Goal: Task Accomplishment & Management: Manage account settings

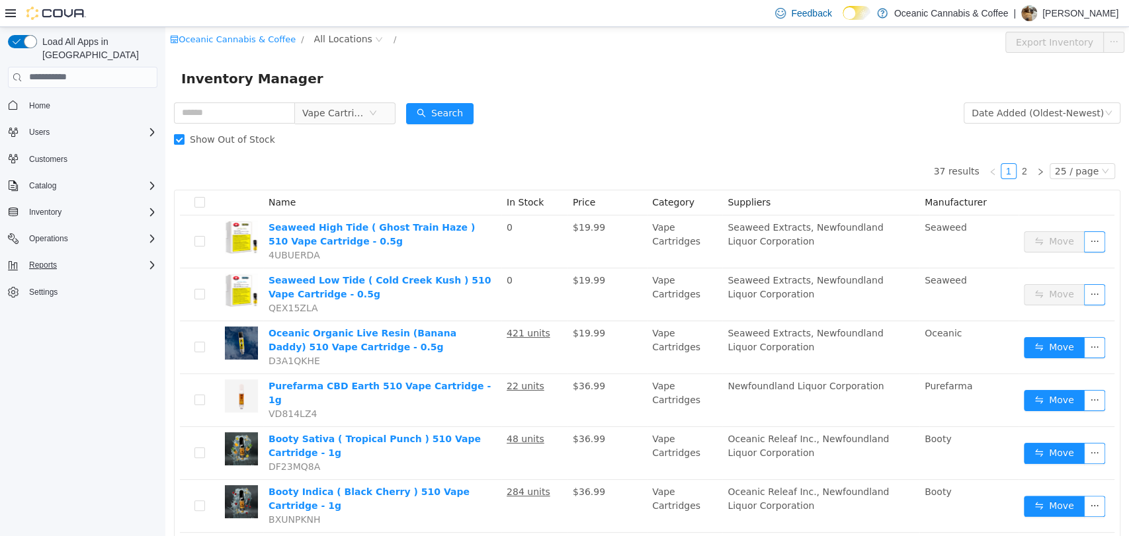
scroll to position [192, 0]
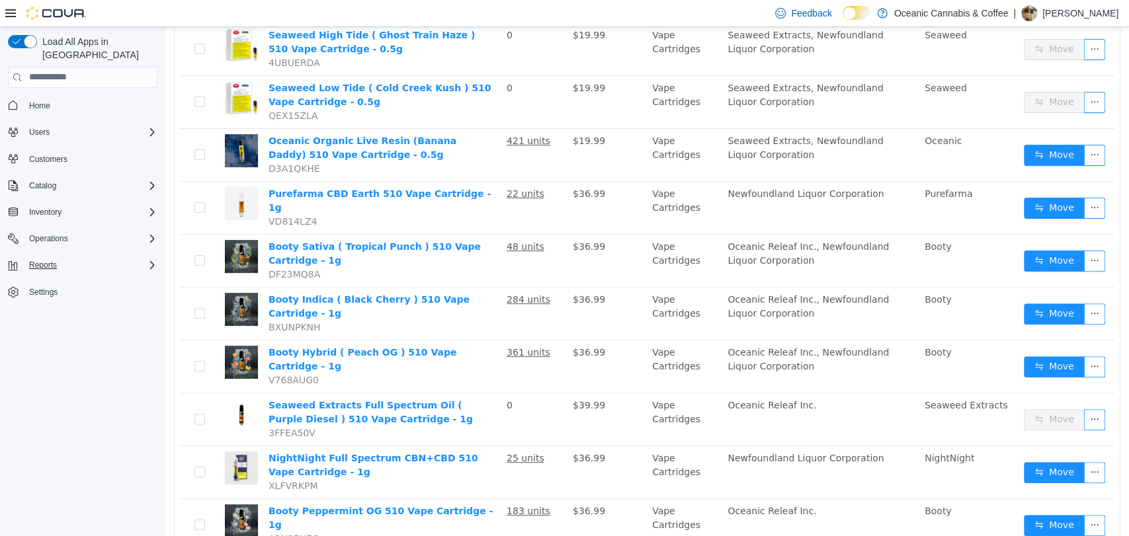
click at [148, 257] on div "Reports" at bounding box center [91, 265] width 134 height 16
click at [38, 315] on span "Reports" at bounding box center [38, 320] width 28 height 11
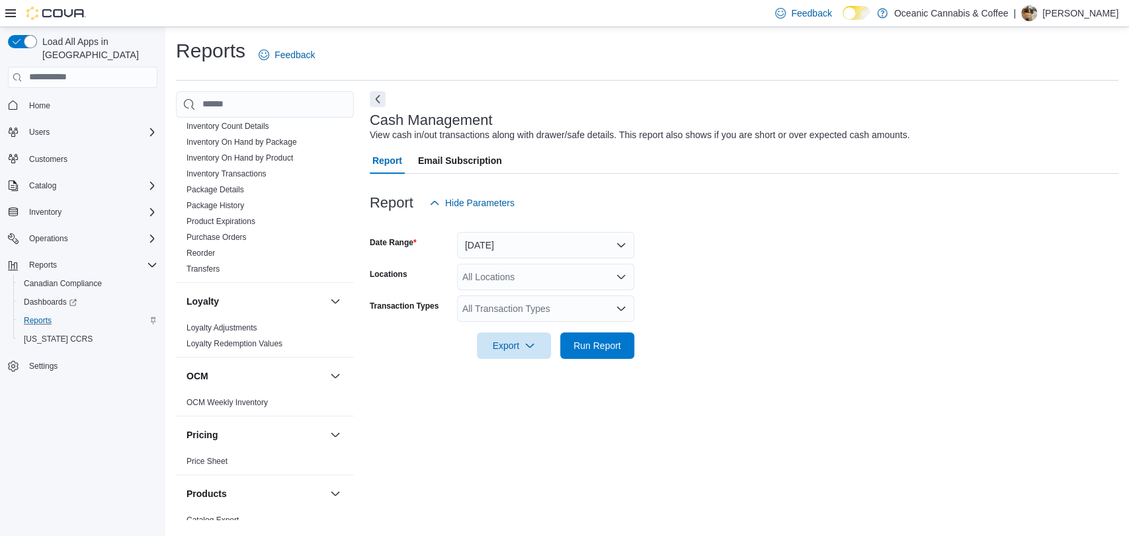
scroll to position [409, 0]
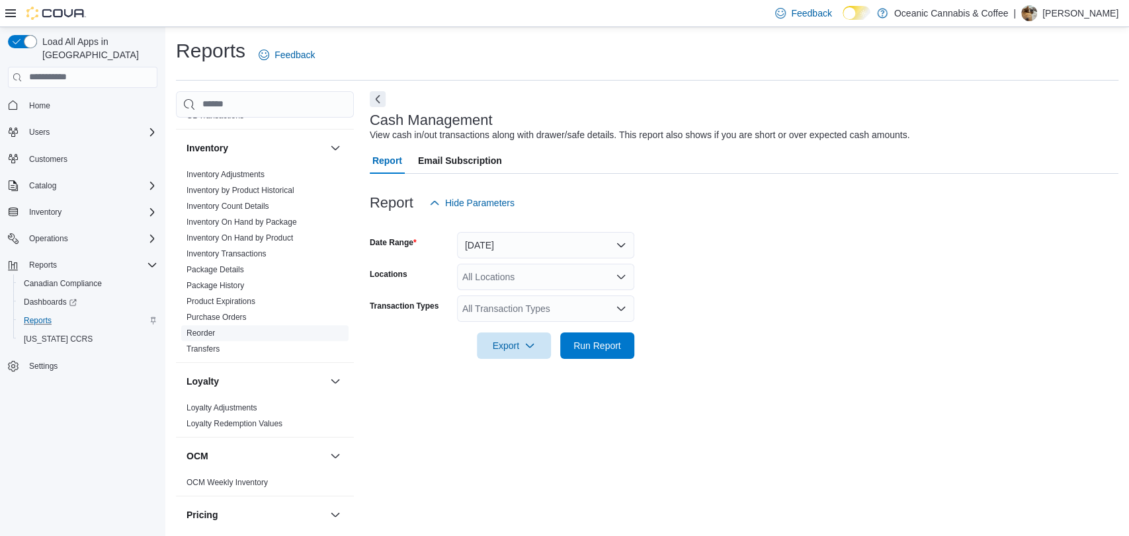
click at [202, 329] on link "Reorder" at bounding box center [200, 333] width 28 height 9
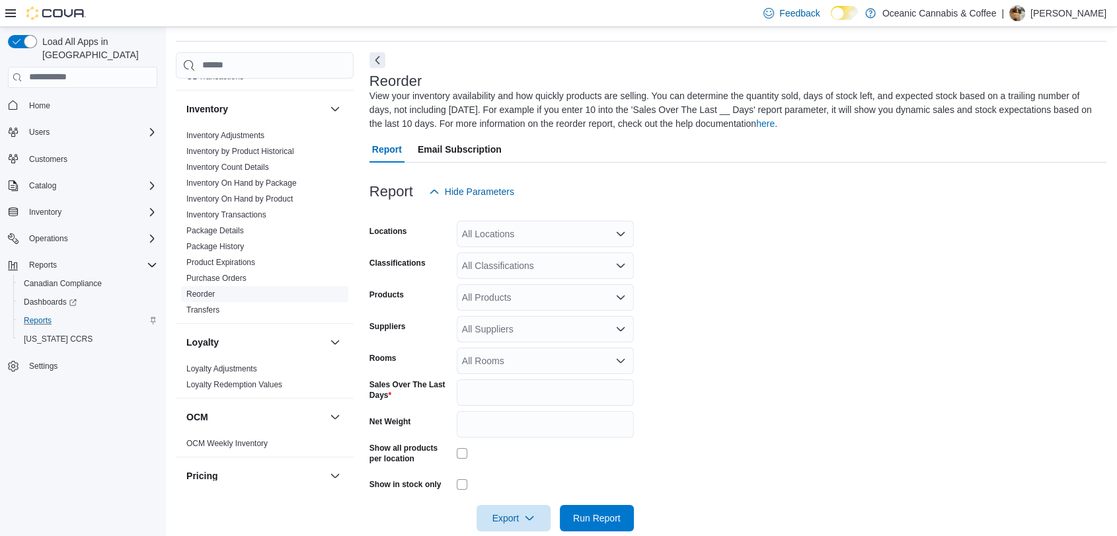
scroll to position [58, 0]
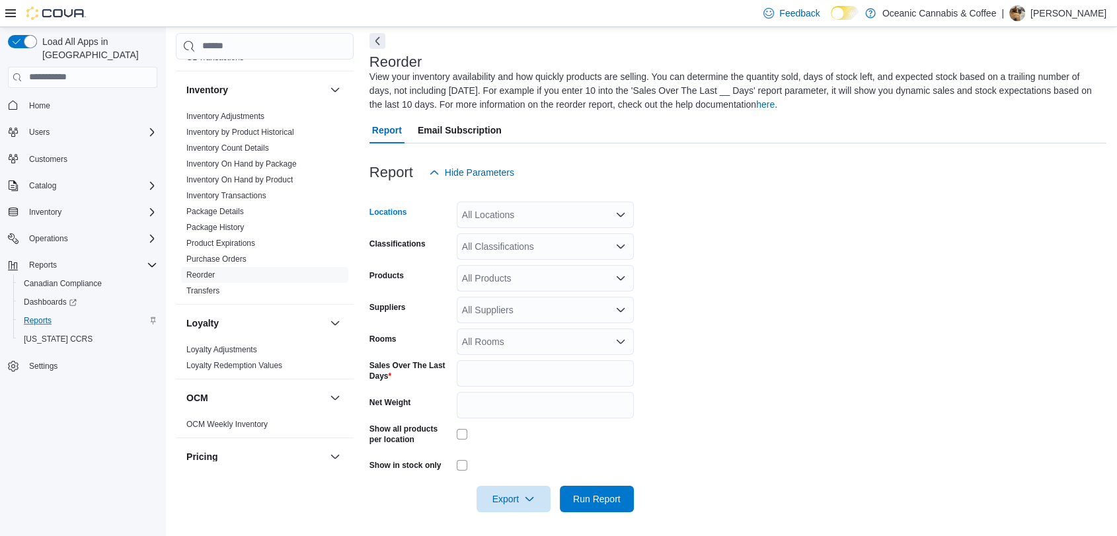
click at [522, 213] on div "All Locations" at bounding box center [545, 215] width 177 height 26
click at [771, 287] on form "Locations All Locations Classifications All Classifications Products All Produc…" at bounding box center [738, 349] width 737 height 327
click at [501, 372] on input "*" at bounding box center [545, 373] width 177 height 26
click at [828, 320] on form "Locations All Locations Classifications All Classifications Products All Produc…" at bounding box center [738, 349] width 737 height 327
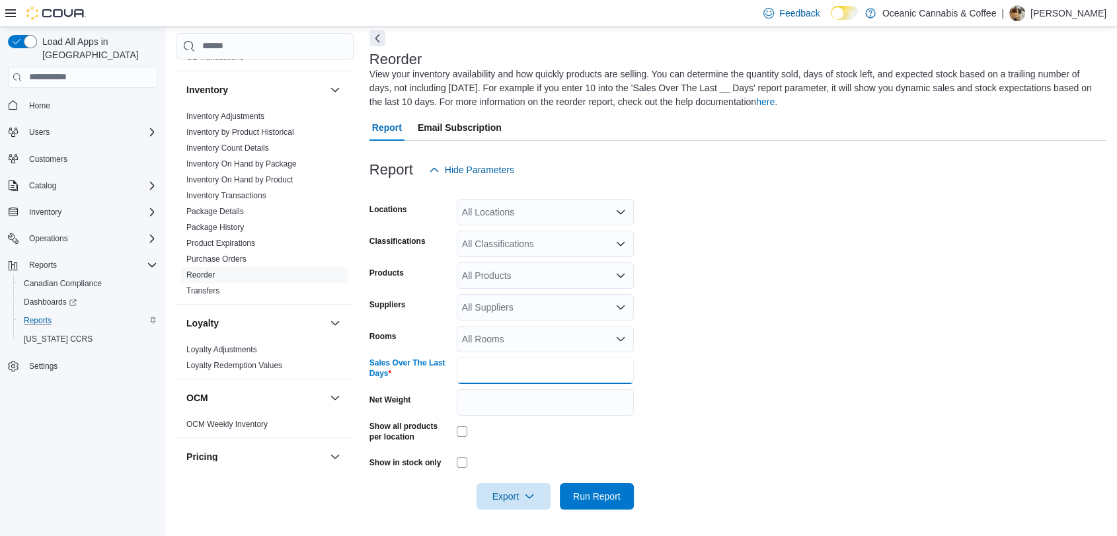
drag, startPoint x: 496, startPoint y: 379, endPoint x: 457, endPoint y: 379, distance: 39.0
click at [457, 379] on input "*" at bounding box center [545, 371] width 177 height 26
click at [510, 371] on input "*" at bounding box center [545, 371] width 177 height 26
click at [502, 339] on div "All Rooms" at bounding box center [545, 339] width 177 height 26
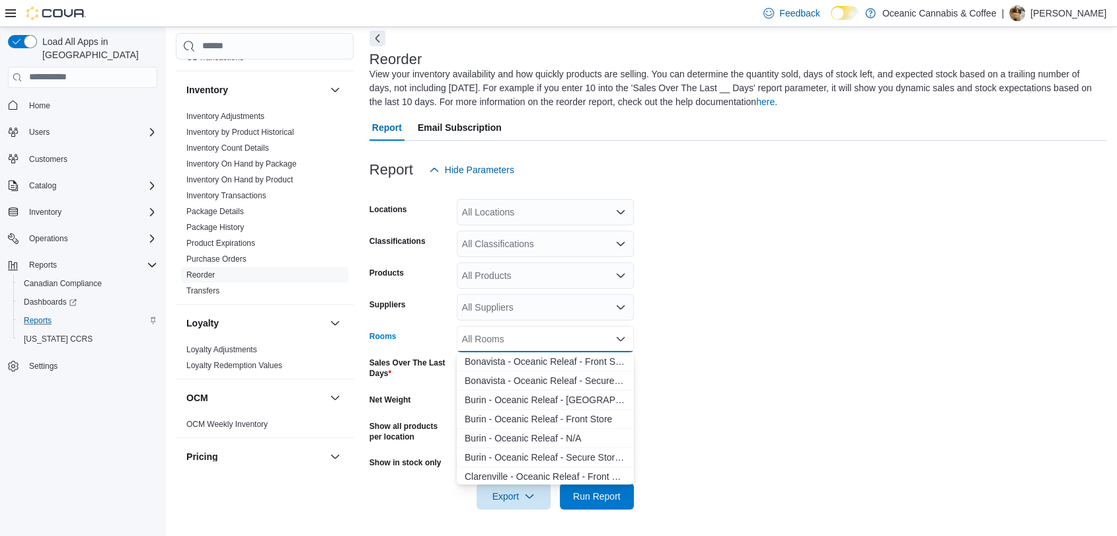
click at [502, 339] on div "All Rooms Combo box. Selected. Combo box input. All Rooms. Type some text or, t…" at bounding box center [545, 339] width 177 height 26
click at [720, 324] on form "Locations All Locations Classifications All Classifications Products All Produc…" at bounding box center [738, 346] width 737 height 327
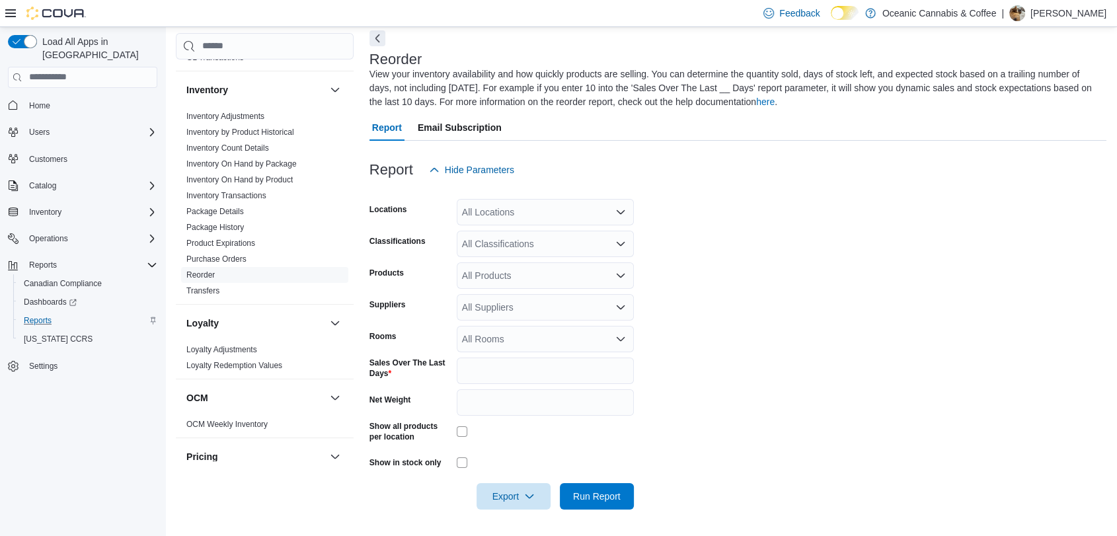
click at [620, 308] on icon "Open list of options" at bounding box center [621, 307] width 8 height 4
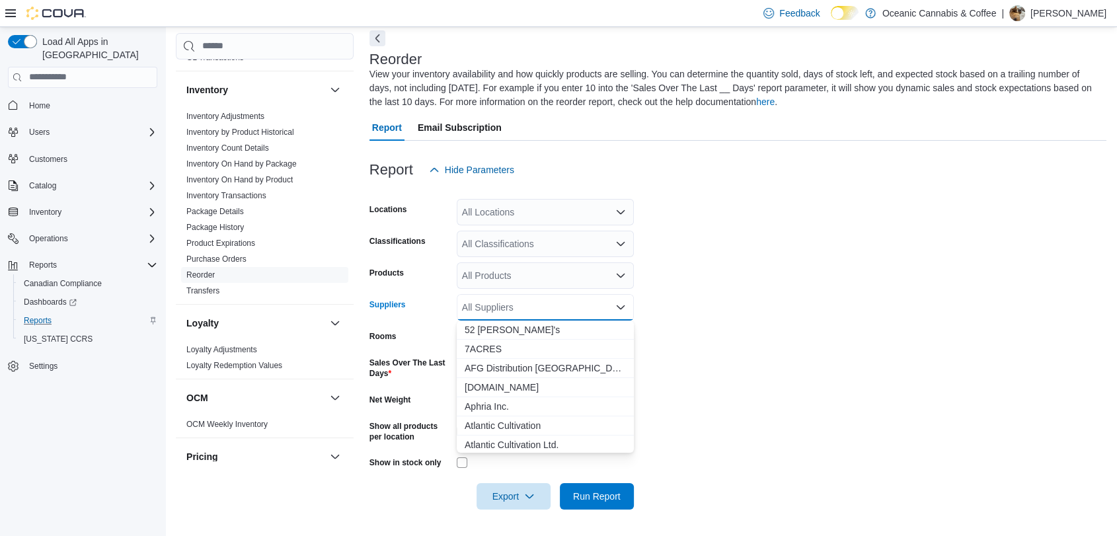
click at [620, 307] on icon "Close list of options" at bounding box center [621, 307] width 8 height 4
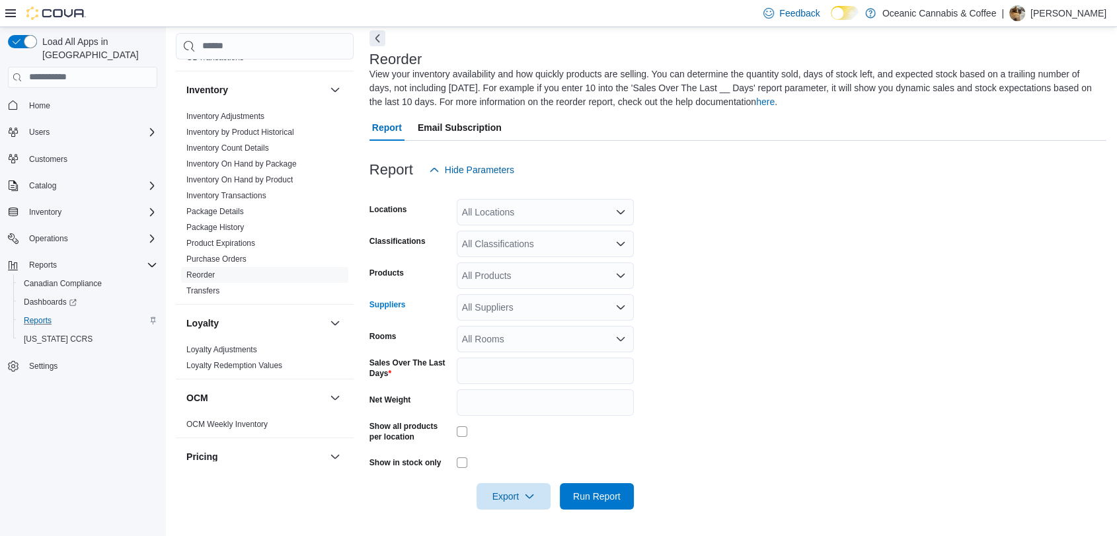
click at [484, 276] on div "All Products" at bounding box center [545, 275] width 177 height 26
click at [484, 276] on div "All Products Combo box. Selected. Combo box input. All Products. Type some text…" at bounding box center [545, 275] width 177 height 26
click at [618, 278] on icon "Close list of options" at bounding box center [621, 275] width 11 height 11
click at [757, 274] on form "Locations All Locations Classifications All Classifications Products All Produc…" at bounding box center [738, 346] width 737 height 327
click at [555, 246] on div "All Classifications" at bounding box center [545, 244] width 177 height 26
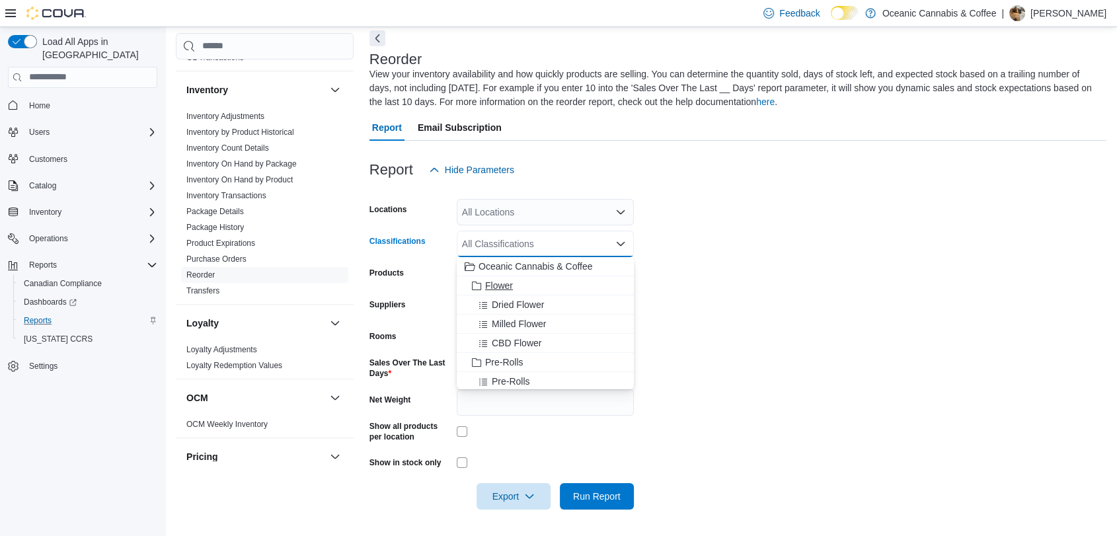
click at [502, 281] on span "Flower" at bounding box center [499, 285] width 28 height 13
click at [506, 339] on span "Pre-Rolls" at bounding box center [504, 343] width 38 height 13
click at [867, 253] on form "Locations All Locations Classifications Flower Pre-Rolls Combo box. Selected. F…" at bounding box center [738, 346] width 737 height 327
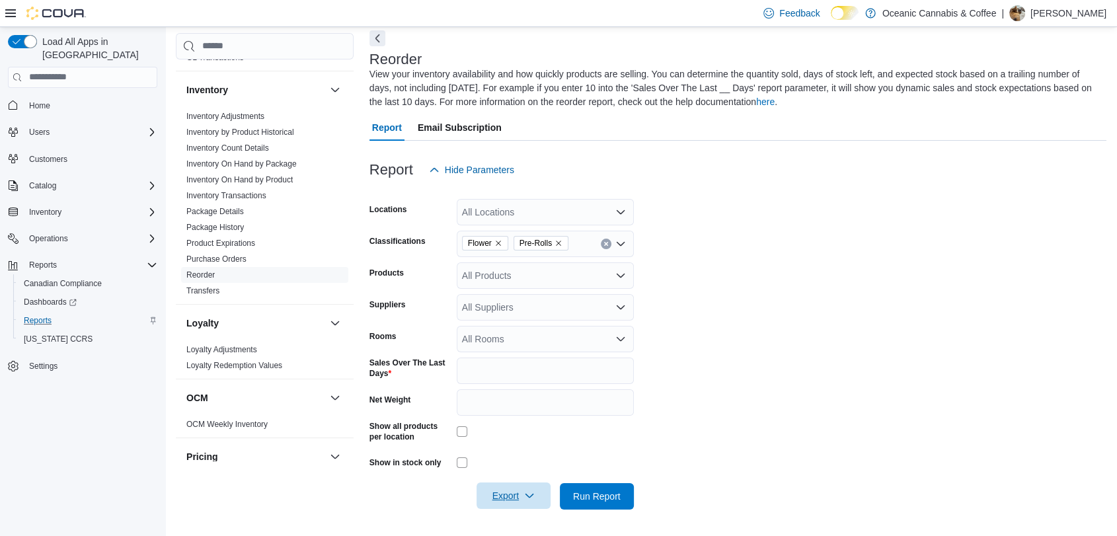
click at [526, 499] on icon "button" at bounding box center [529, 496] width 11 height 11
click at [531, 417] on span "Export to Excel" at bounding box center [514, 416] width 60 height 11
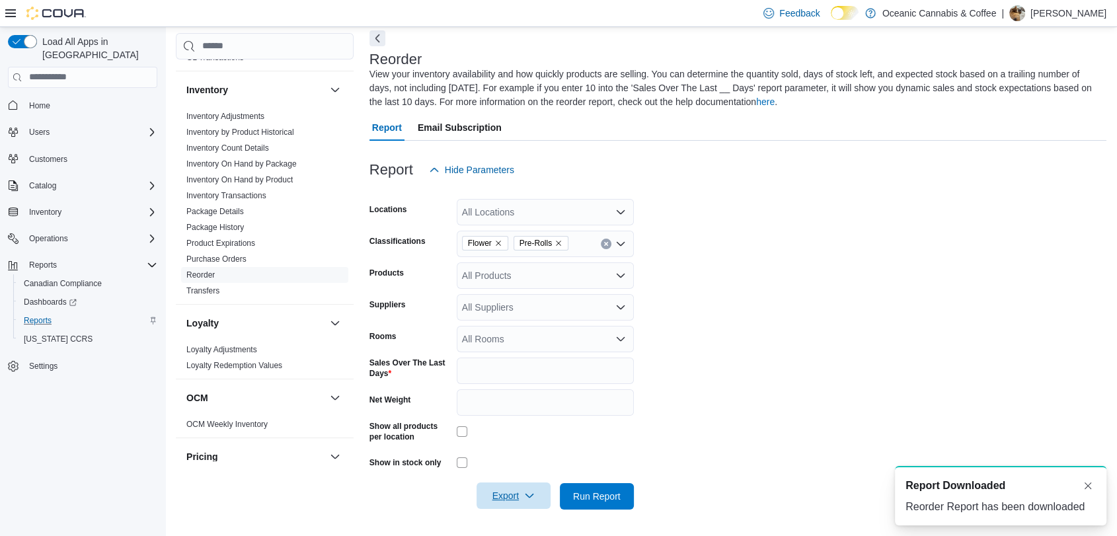
scroll to position [0, 0]
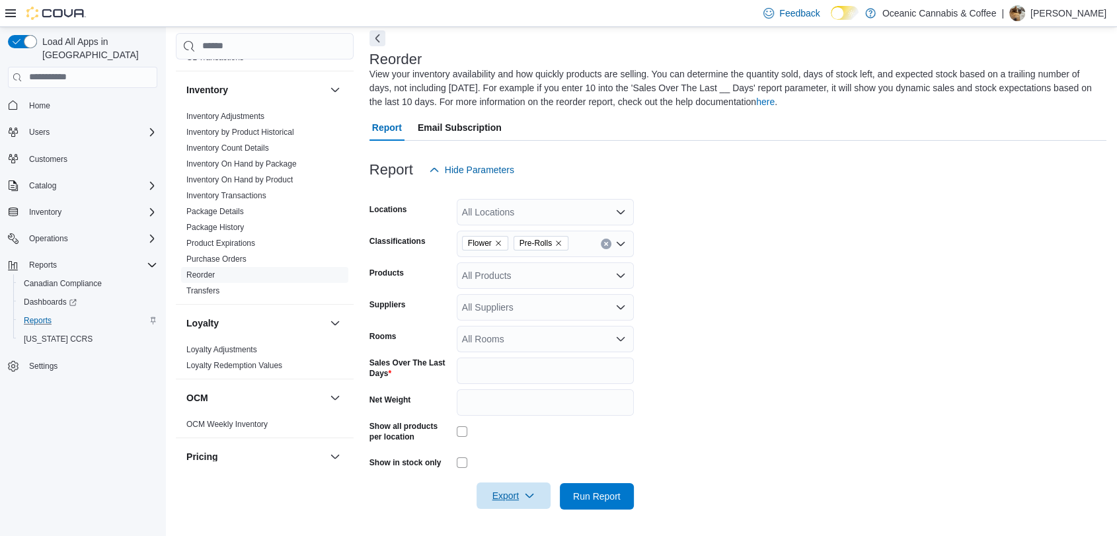
click at [816, 239] on form "Locations All Locations Classifications Flower Pre-Rolls Products All Products …" at bounding box center [738, 346] width 737 height 327
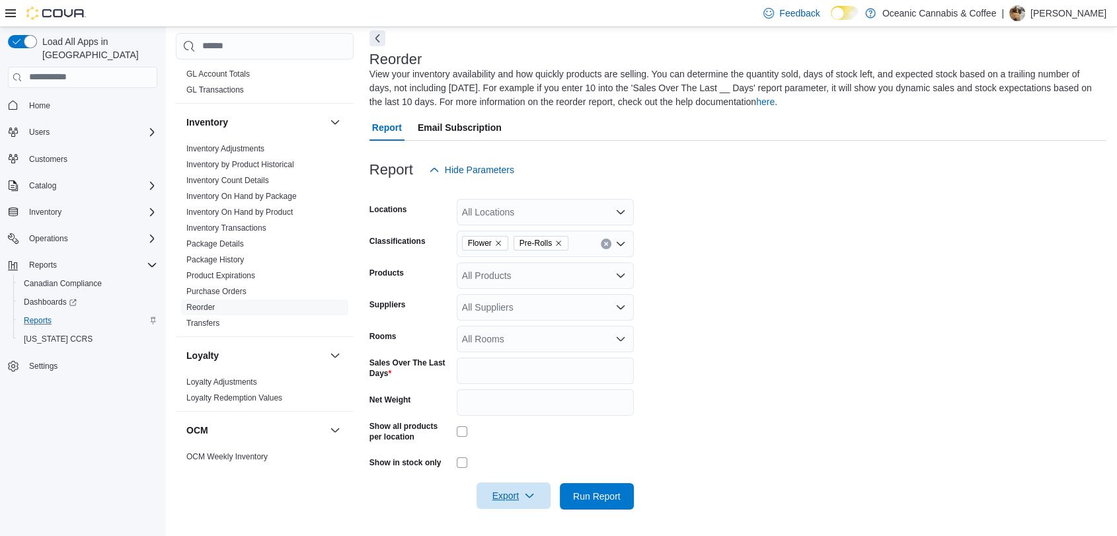
scroll to position [376, 0]
click at [53, 297] on span "Dashboards" at bounding box center [50, 302] width 53 height 11
click at [49, 297] on span "Dashboards" at bounding box center [50, 302] width 53 height 11
click at [212, 165] on link "Inventory by Product Historical" at bounding box center [240, 165] width 108 height 9
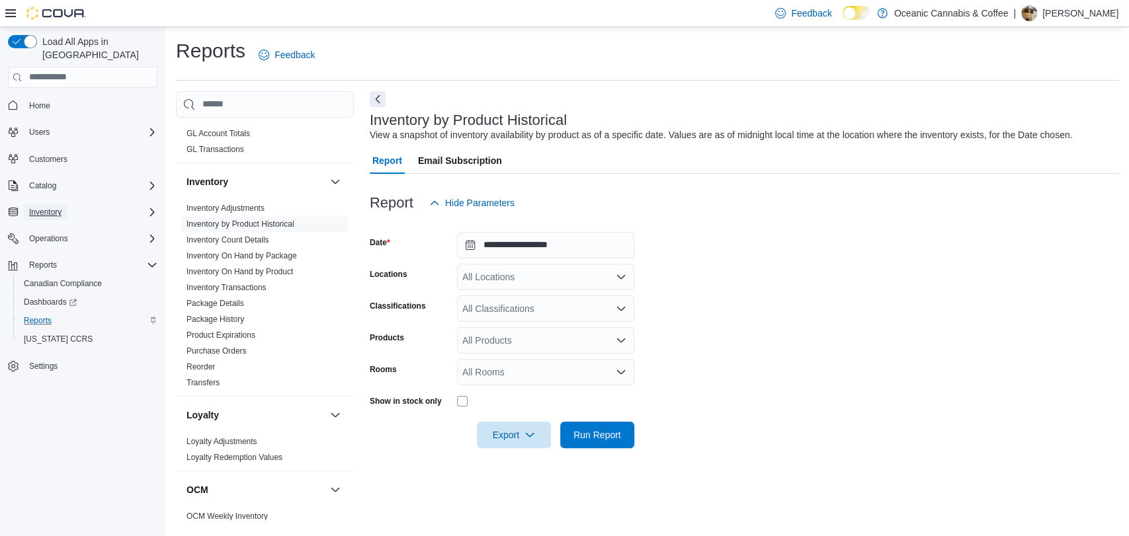
click at [49, 207] on span "Inventory" at bounding box center [45, 212] width 32 height 11
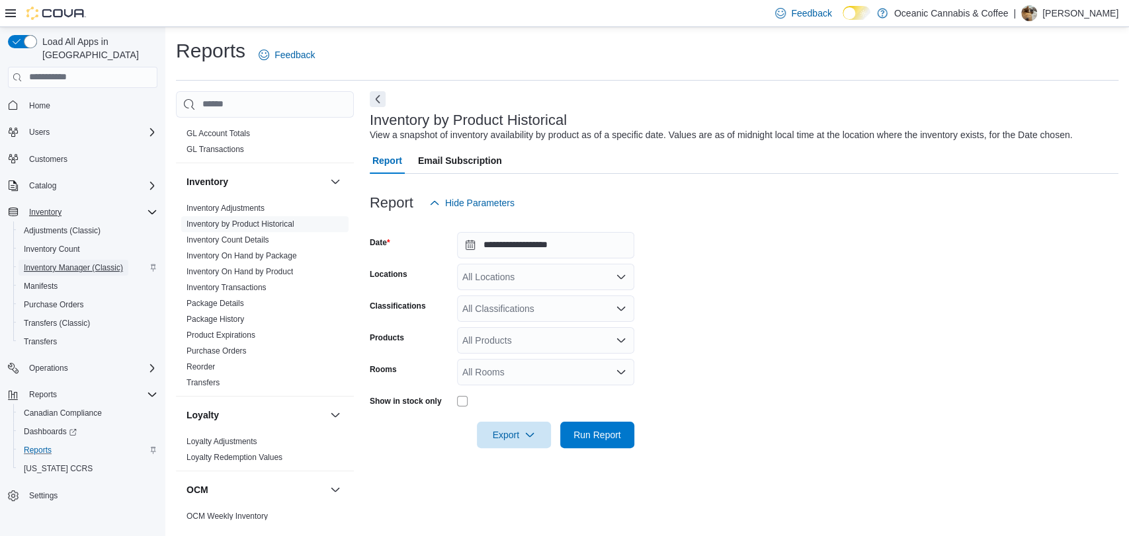
click at [60, 262] on span "Inventory Manager (Classic)" at bounding box center [73, 267] width 99 height 11
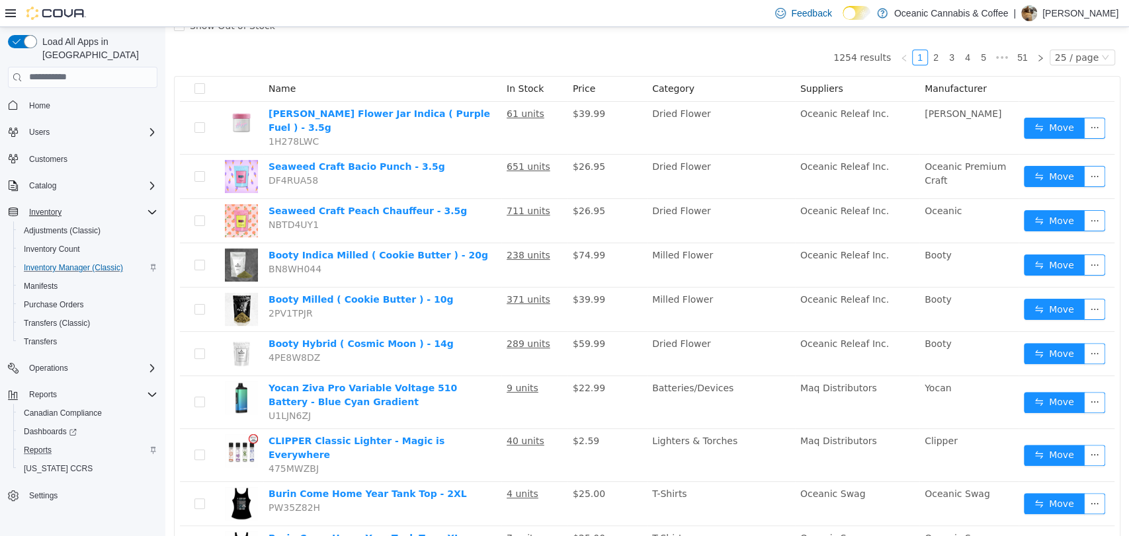
scroll to position [120, 0]
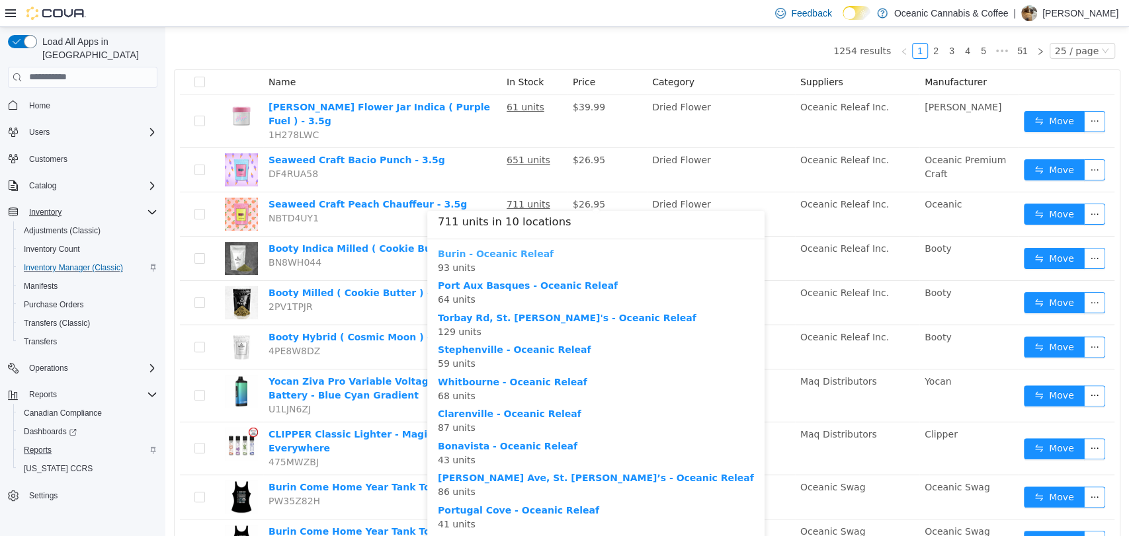
click at [502, 252] on b "Burin - Oceanic Releaf" at bounding box center [496, 253] width 116 height 11
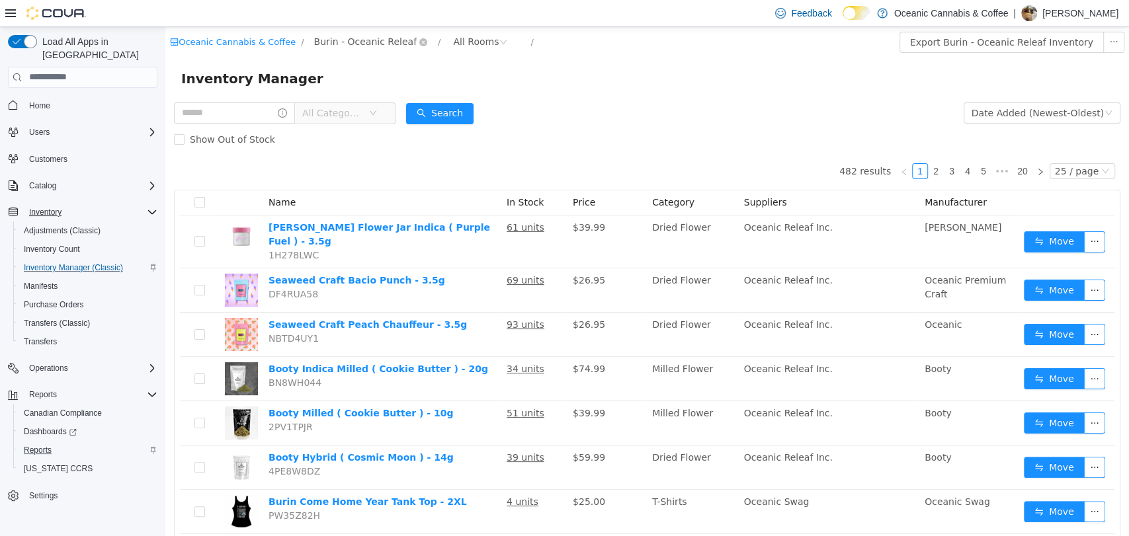
click at [419, 46] on icon "icon: down" at bounding box center [423, 42] width 8 height 9
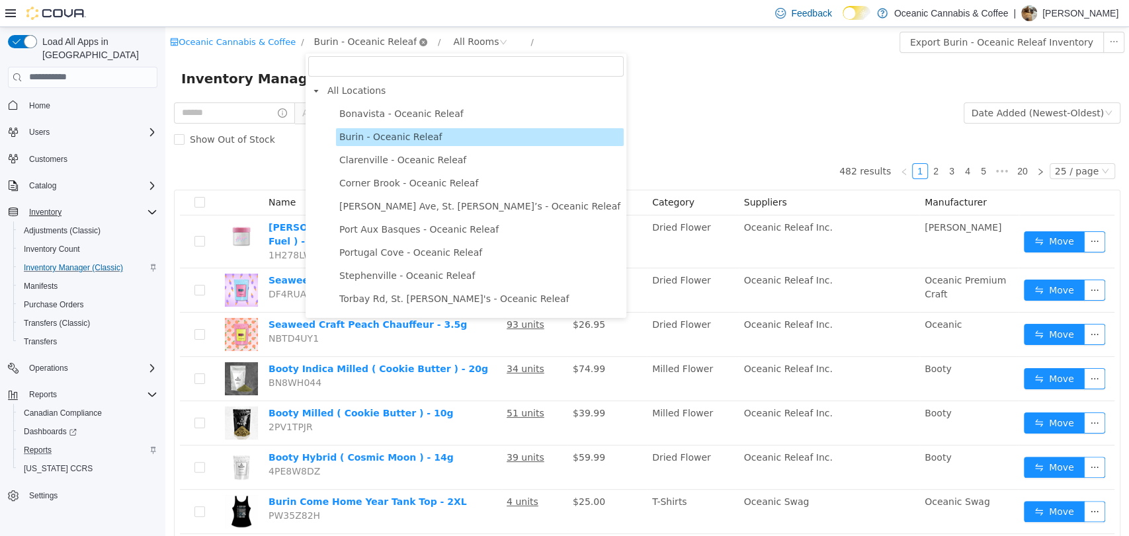
click at [419, 42] on icon "icon: close-circle" at bounding box center [423, 42] width 8 height 8
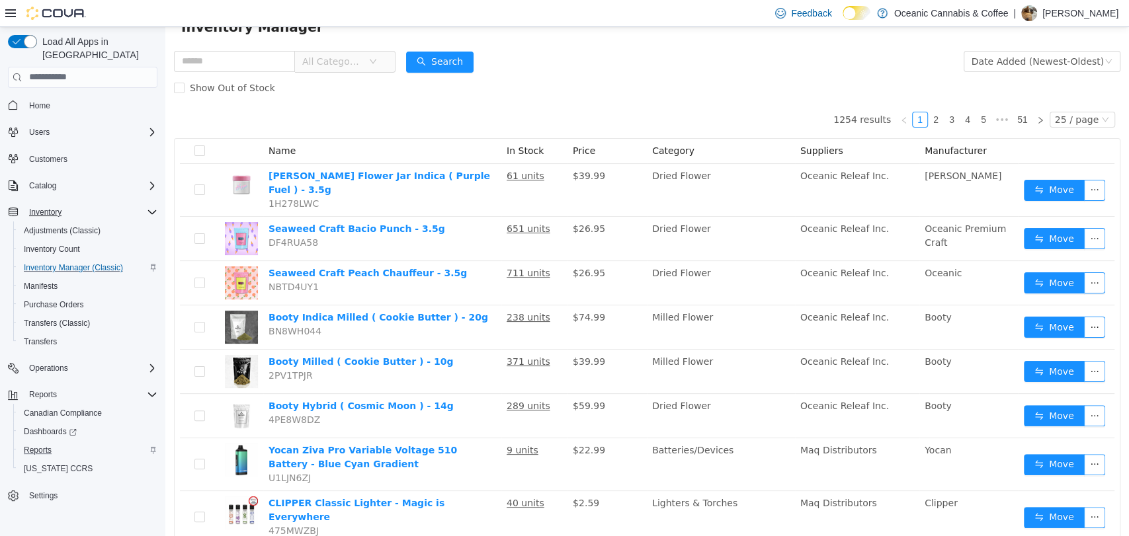
scroll to position [53, 0]
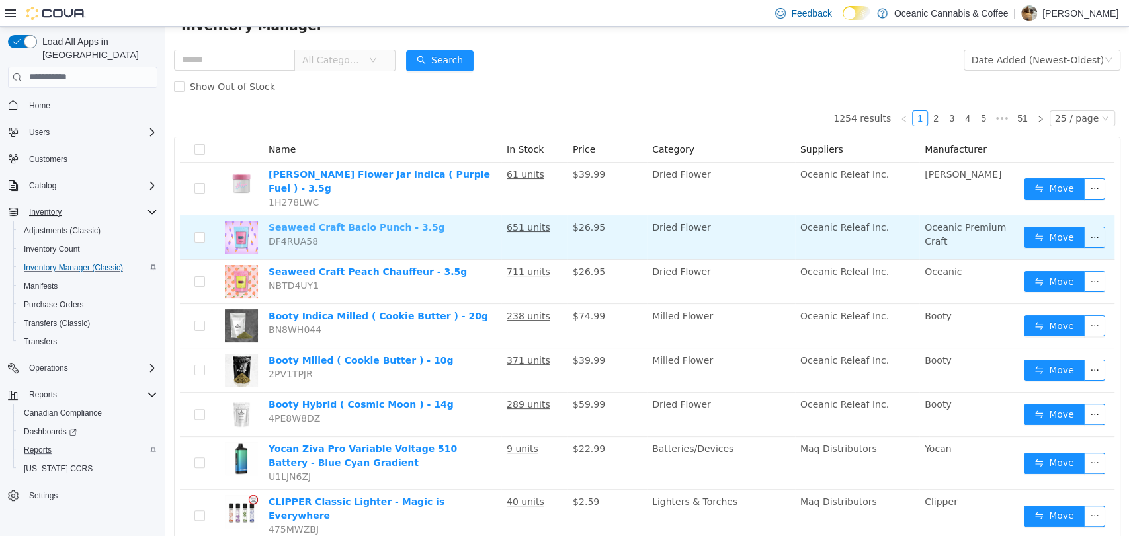
click at [348, 221] on link "Seaweed Craft Bacio Punch - 3.5g" at bounding box center [356, 226] width 177 height 11
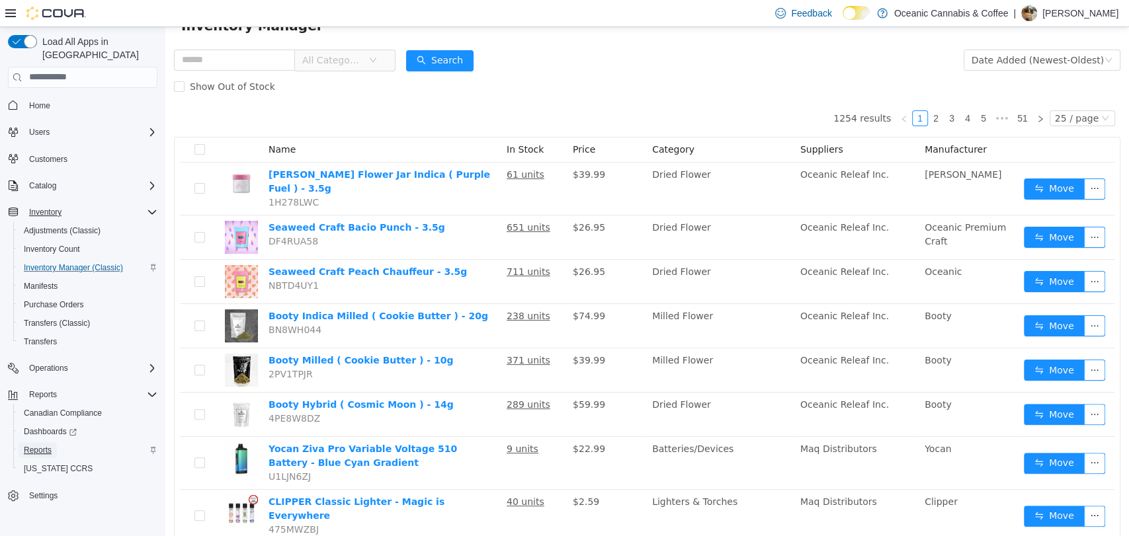
click at [45, 445] on span "Reports" at bounding box center [38, 450] width 28 height 11
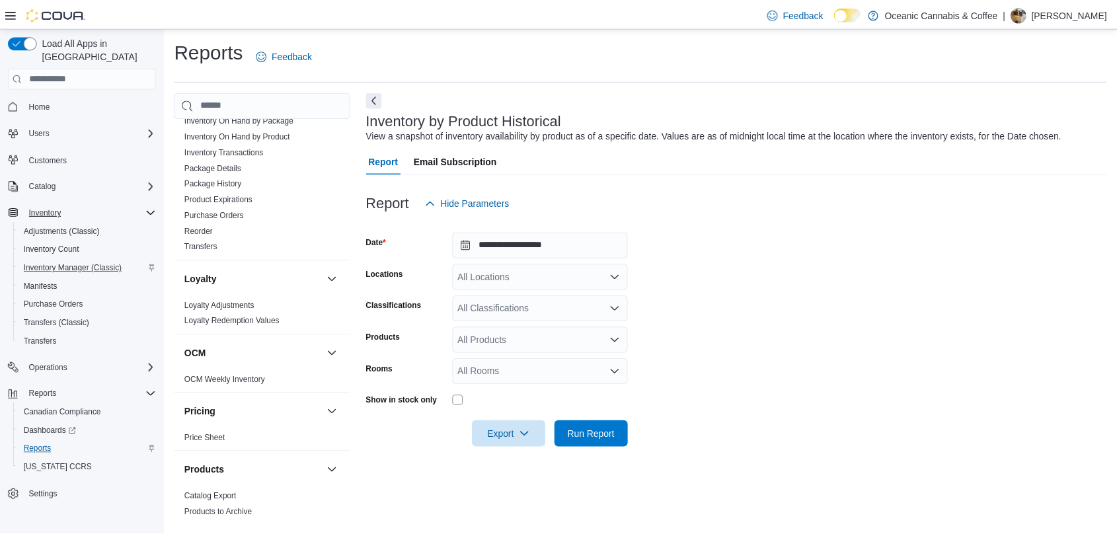
scroll to position [518, 0]
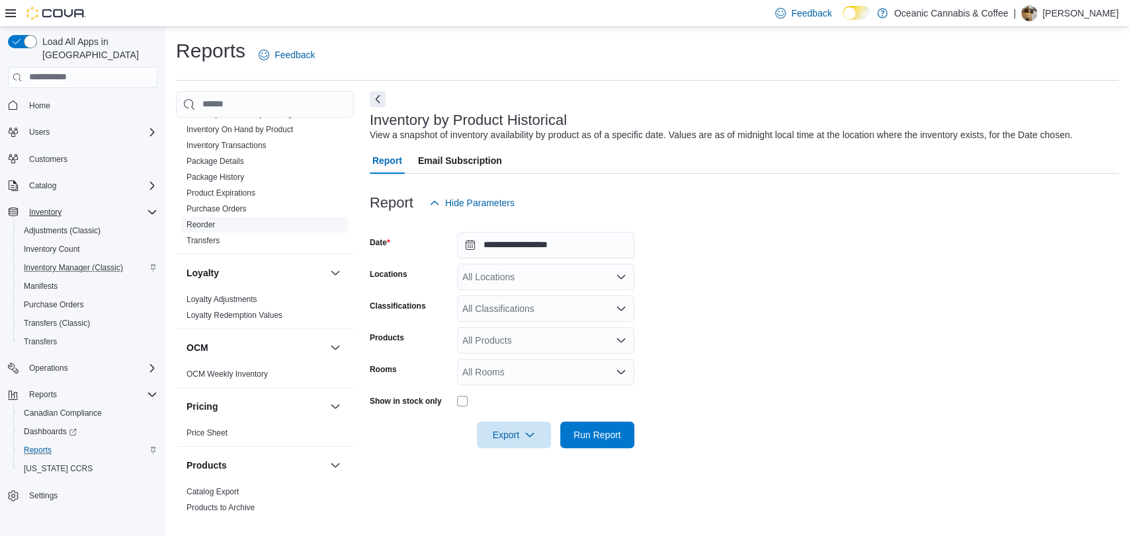
click at [194, 225] on link "Reorder" at bounding box center [200, 224] width 28 height 9
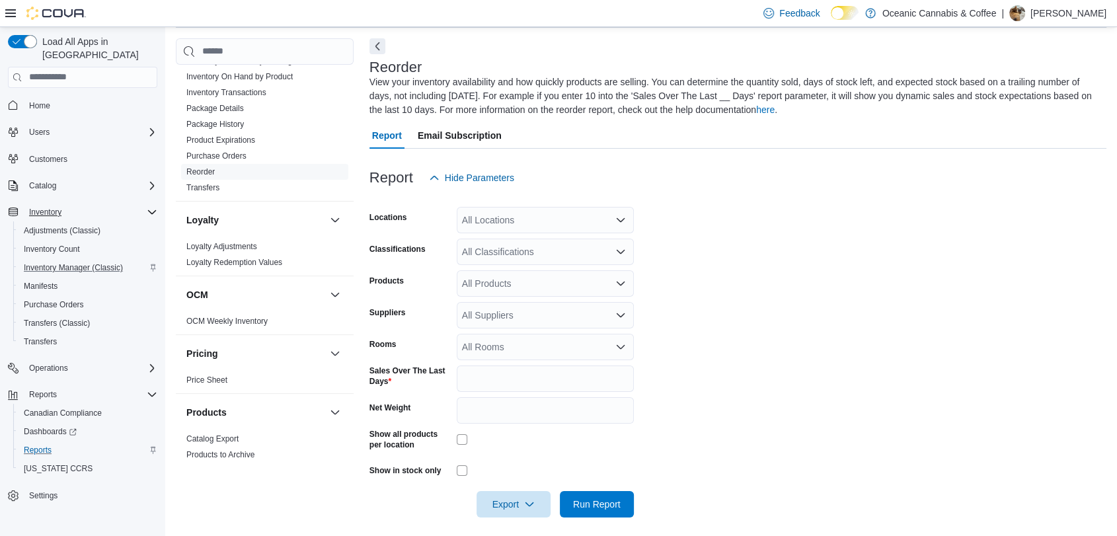
scroll to position [58, 0]
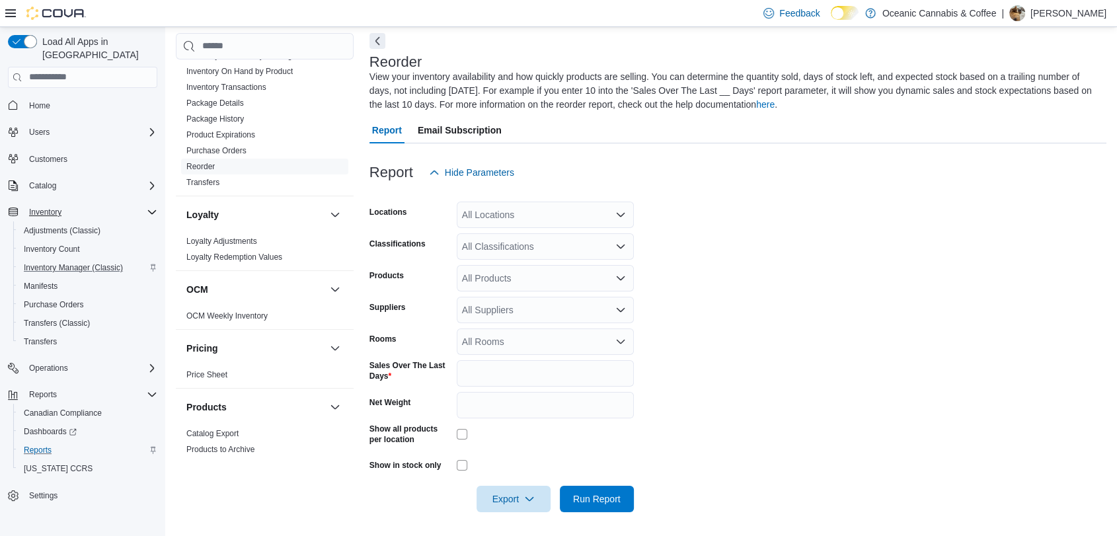
click at [511, 214] on div "All Locations" at bounding box center [545, 215] width 177 height 26
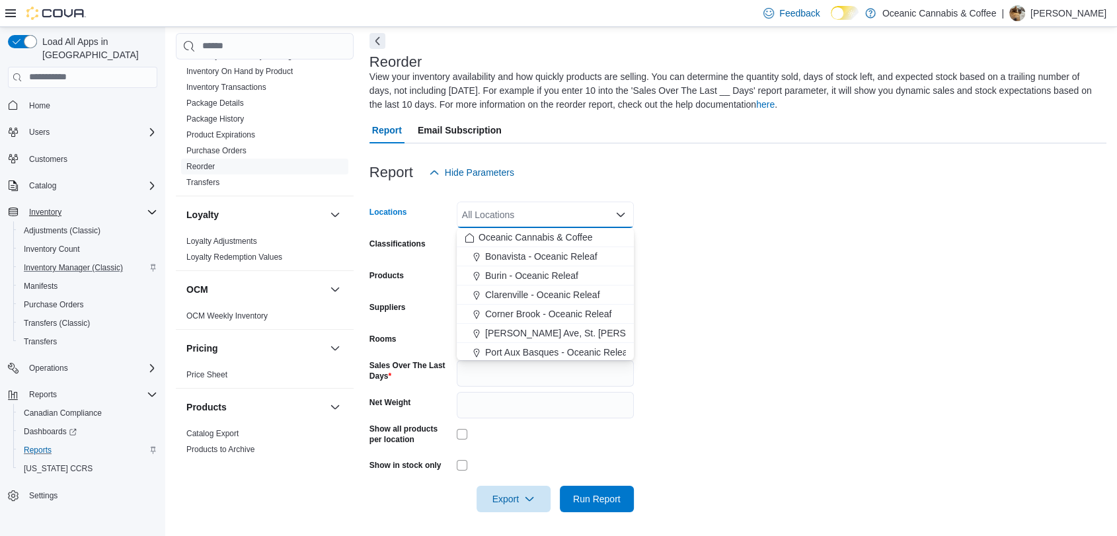
click at [665, 227] on form "Locations All Locations Combo box. Selected. Combo box input. All Locations. Ty…" at bounding box center [738, 349] width 737 height 327
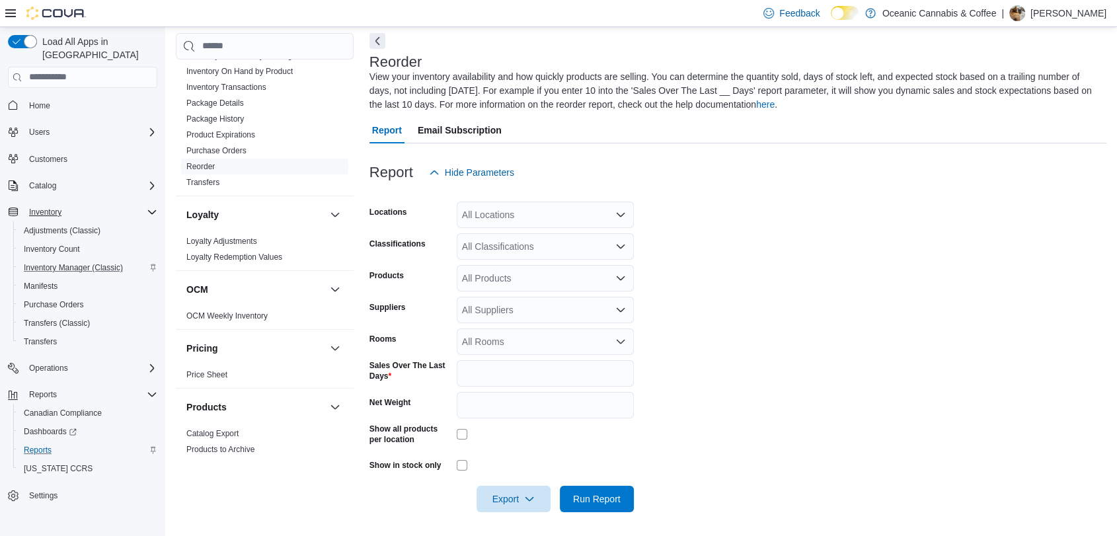
click at [494, 287] on div "All Products" at bounding box center [545, 278] width 177 height 26
type input "*****"
click at [506, 305] on div "Seaweed Craft Bacio Punch - 3.5g" at bounding box center [545, 300] width 161 height 13
click at [768, 311] on form "Locations All Locations Classifications All Classifications Products Seaweed Cr…" at bounding box center [738, 349] width 737 height 327
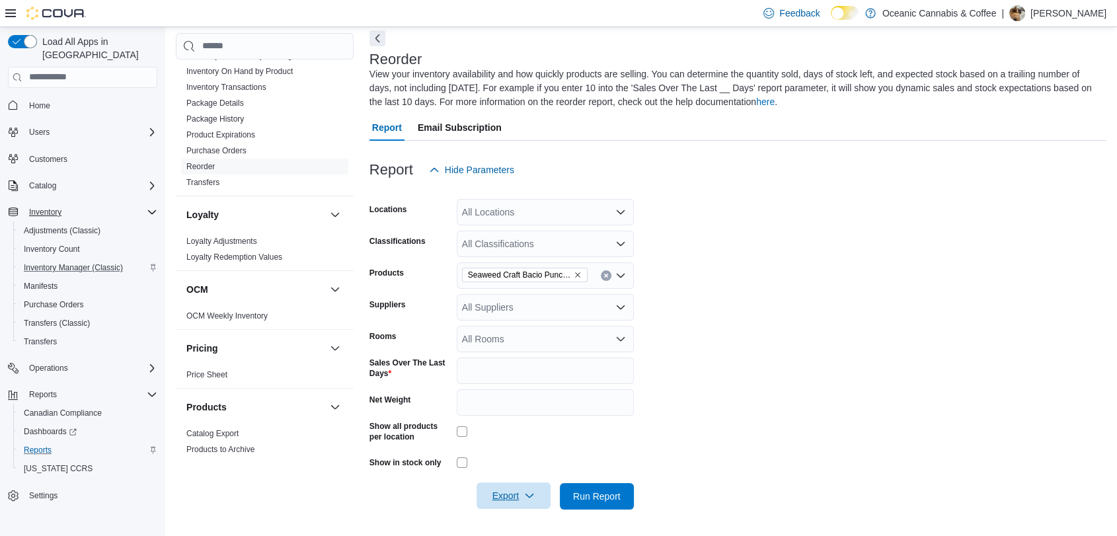
click at [524, 504] on span "Export" at bounding box center [514, 496] width 58 height 26
click at [543, 421] on span "Export to Excel" at bounding box center [514, 416] width 60 height 11
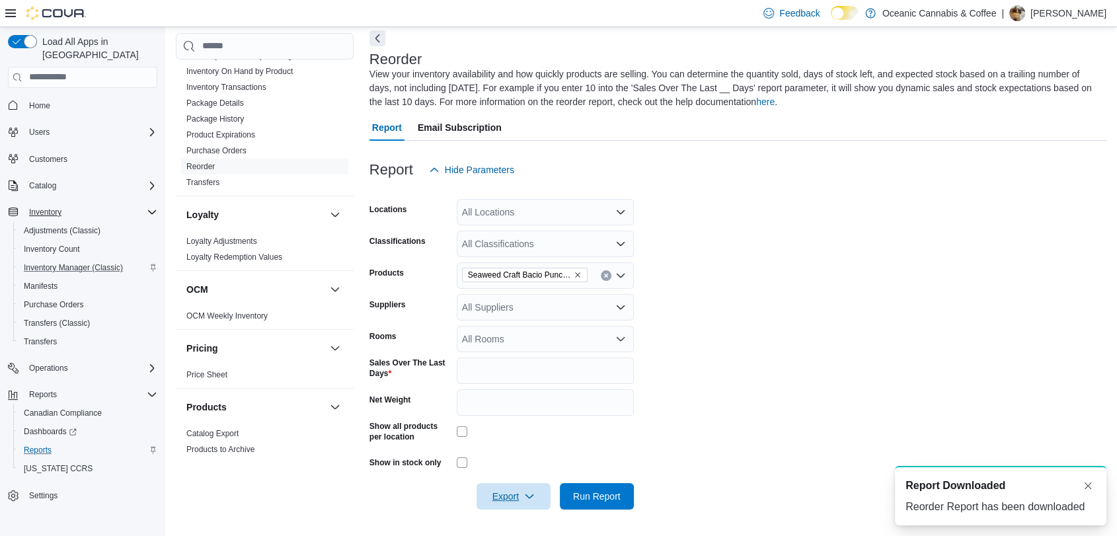
scroll to position [0, 0]
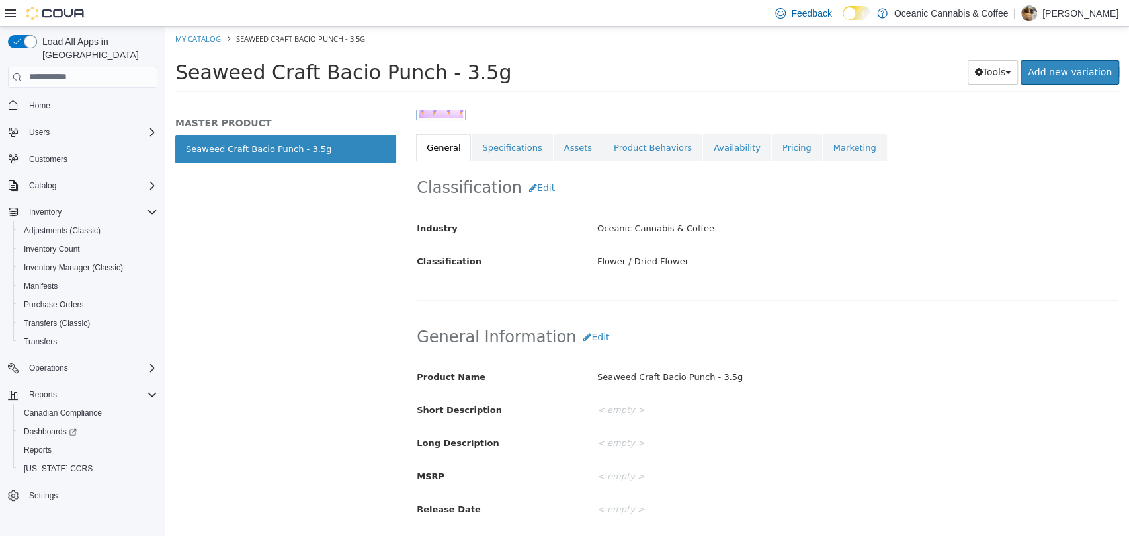
scroll to position [219, 0]
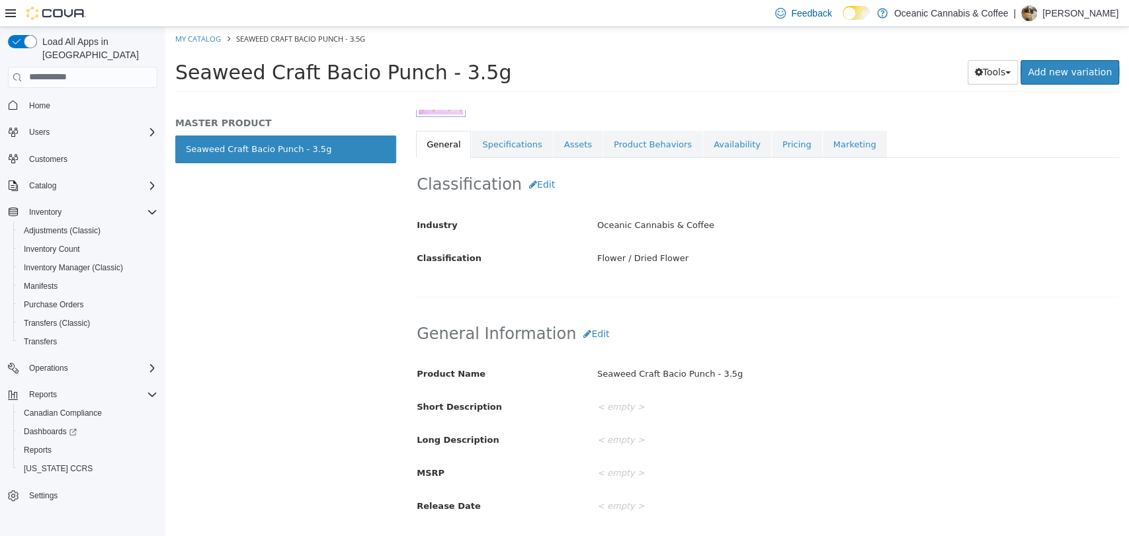
click at [990, 59] on div "Tools Clone Print Labels Add new variation" at bounding box center [966, 72] width 305 height 26
click at [990, 64] on button "Tools" at bounding box center [992, 72] width 51 height 24
click at [721, 143] on link "Availability" at bounding box center [737, 144] width 68 height 28
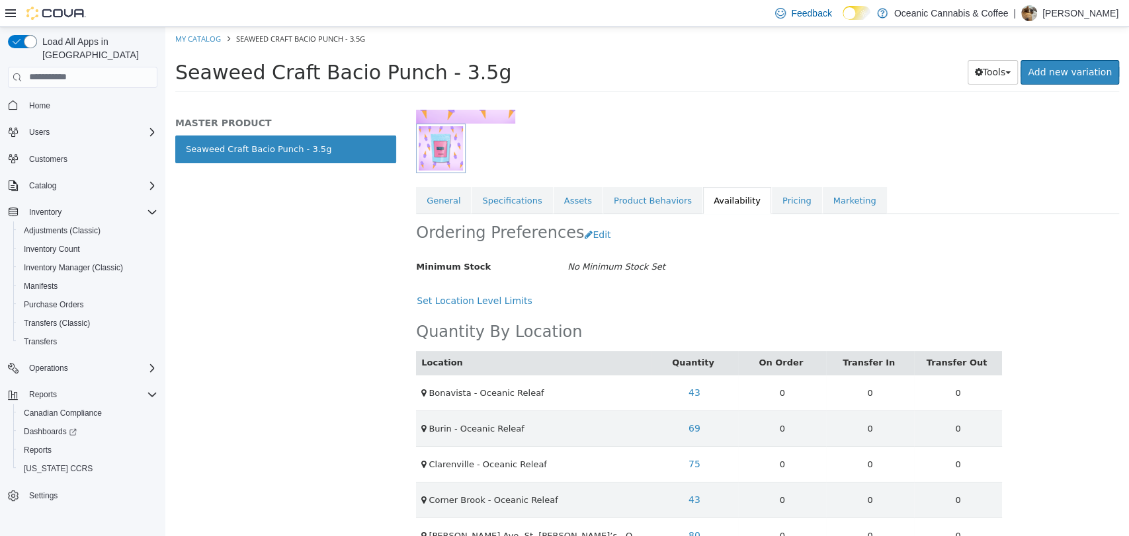
scroll to position [171, 0]
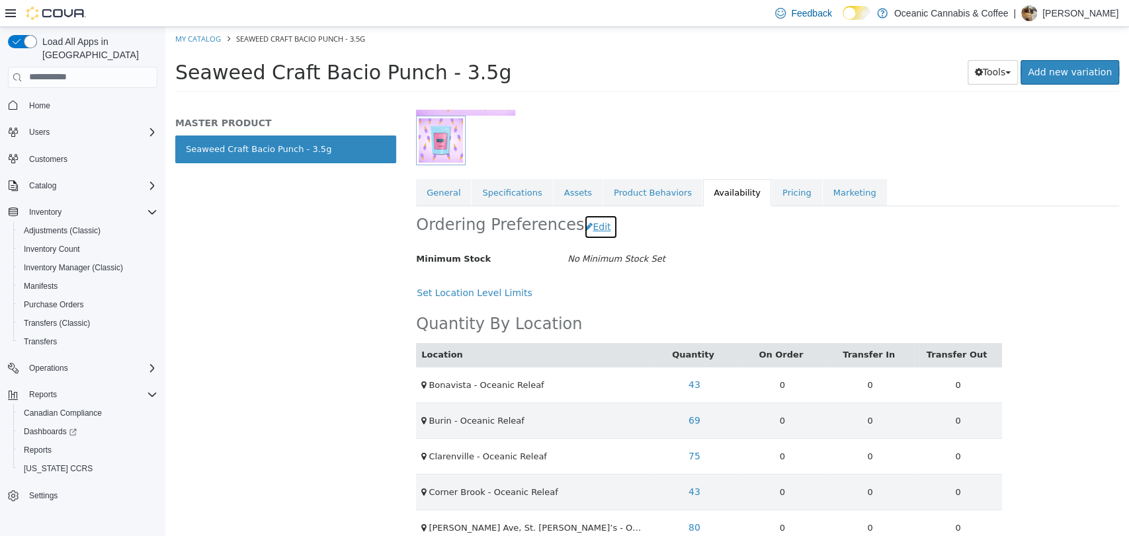
click at [607, 236] on button "Edit" at bounding box center [601, 226] width 34 height 24
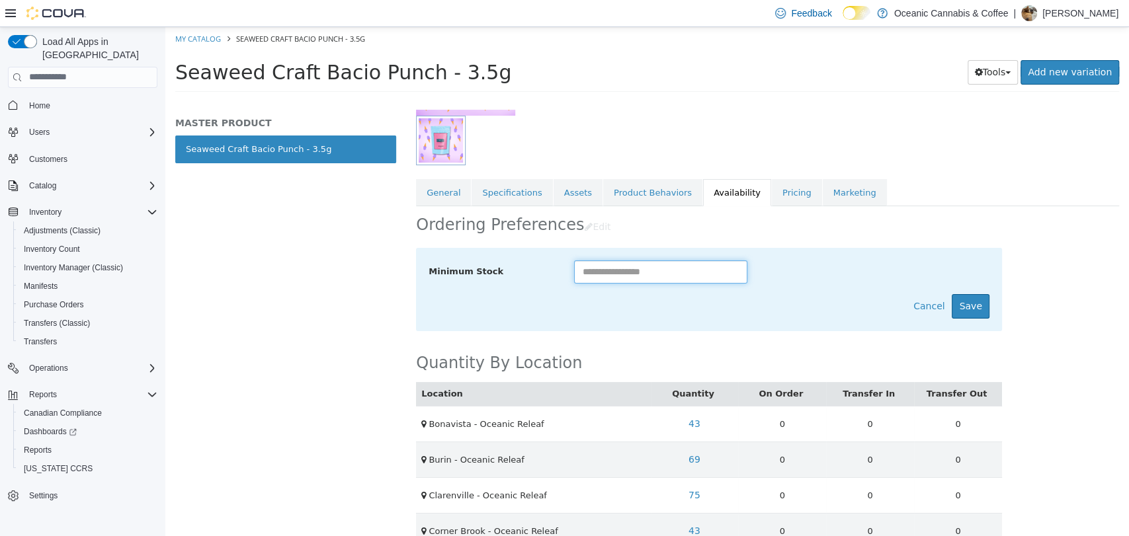
click at [654, 277] on input "text" at bounding box center [661, 271] width 174 height 23
click at [908, 302] on button "Cancel" at bounding box center [929, 306] width 46 height 24
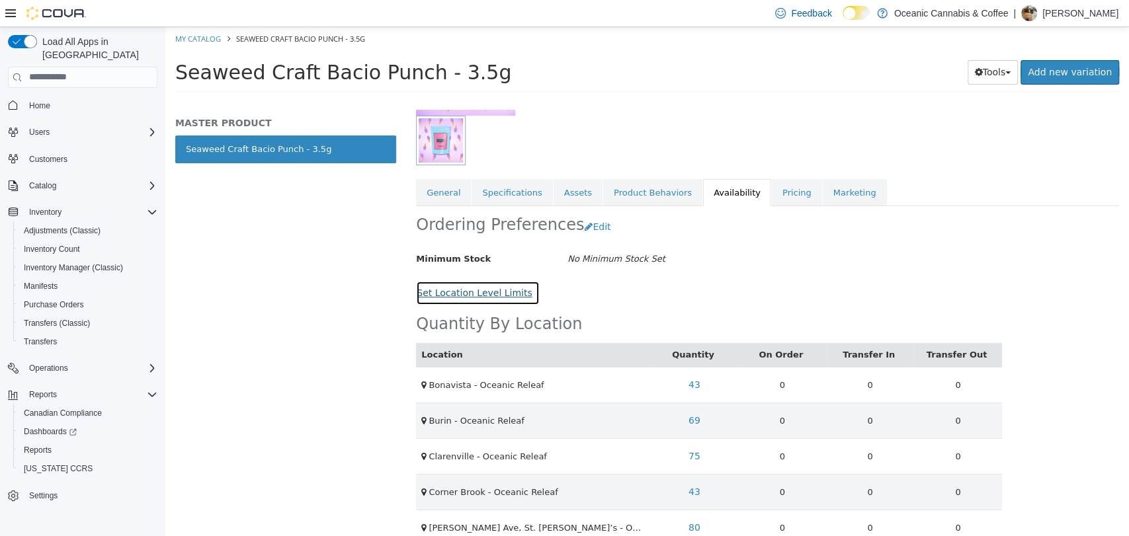
click at [483, 289] on button "Set Location Level Limits" at bounding box center [478, 292] width 124 height 24
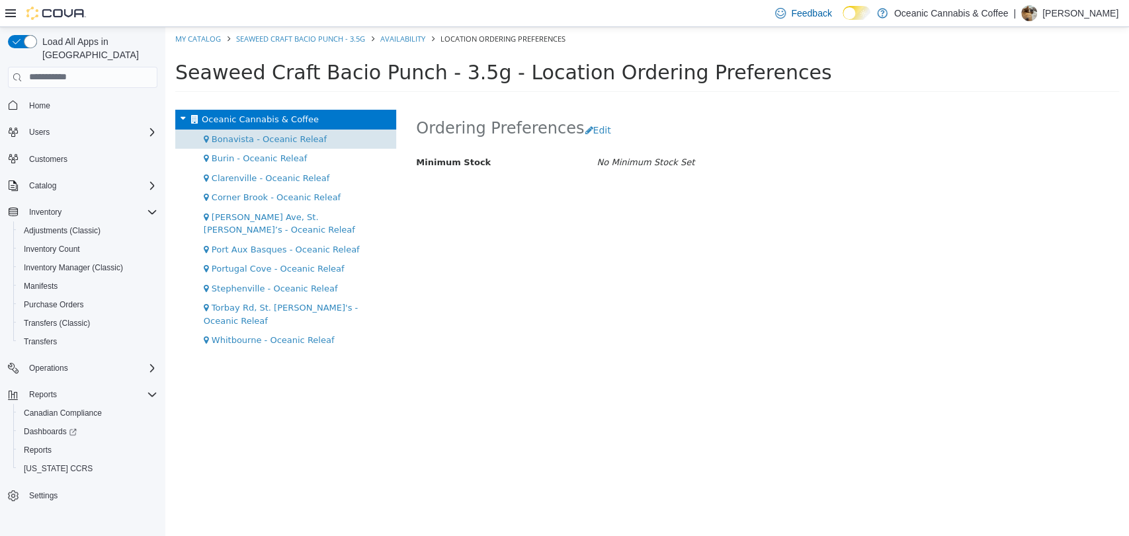
click at [280, 134] on span "Bonavista - Oceanic Releaf" at bounding box center [269, 139] width 115 height 10
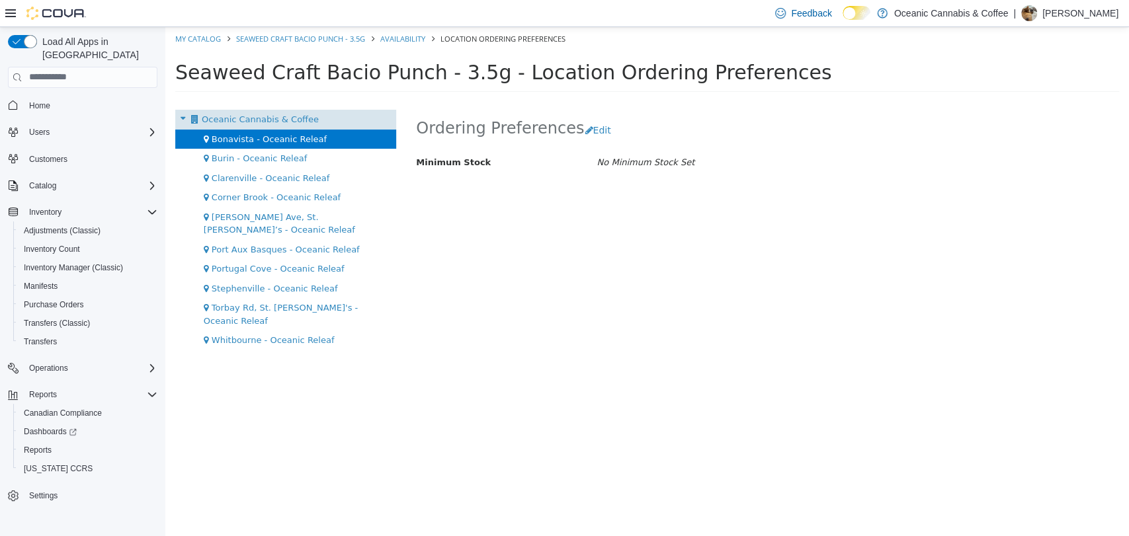
click at [270, 115] on span "Oceanic Cannabis & Coffee" at bounding box center [260, 119] width 117 height 10
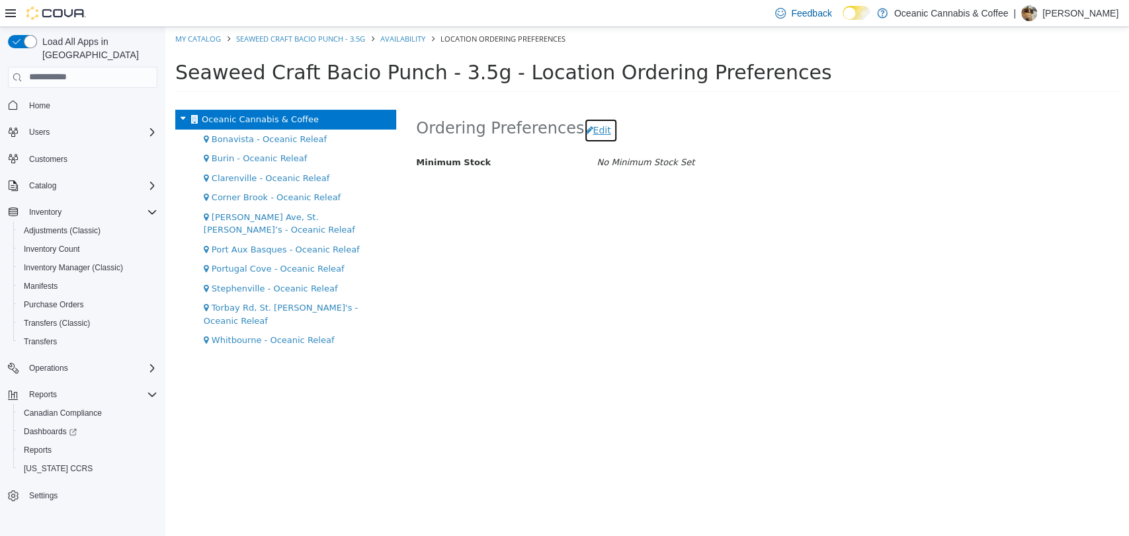
click at [614, 132] on button "Edit" at bounding box center [601, 130] width 34 height 24
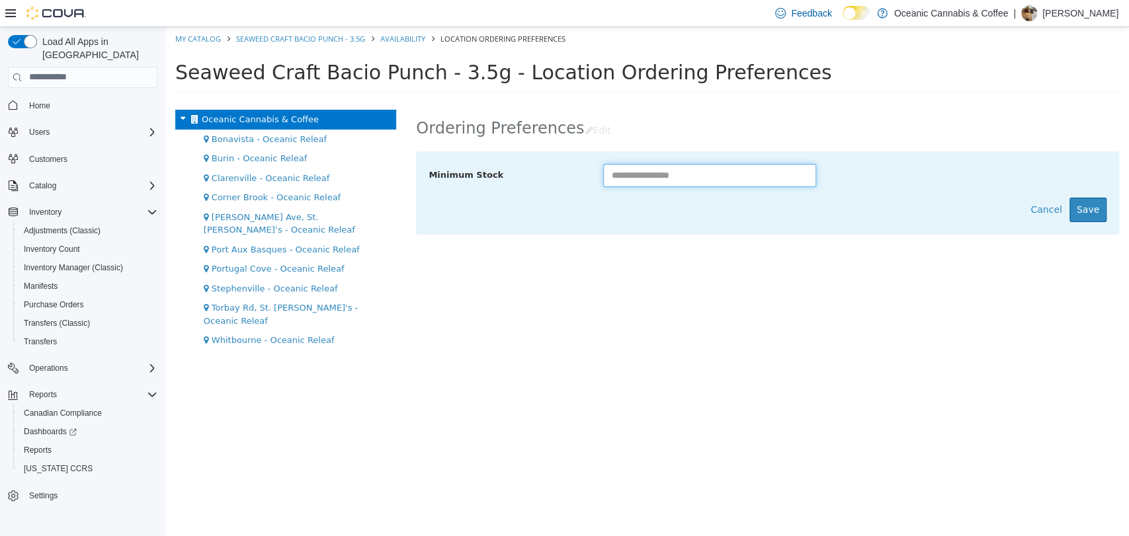
click at [635, 171] on input "text" at bounding box center [709, 174] width 213 height 23
type input "**"
click at [1092, 216] on button "Save" at bounding box center [1087, 209] width 37 height 24
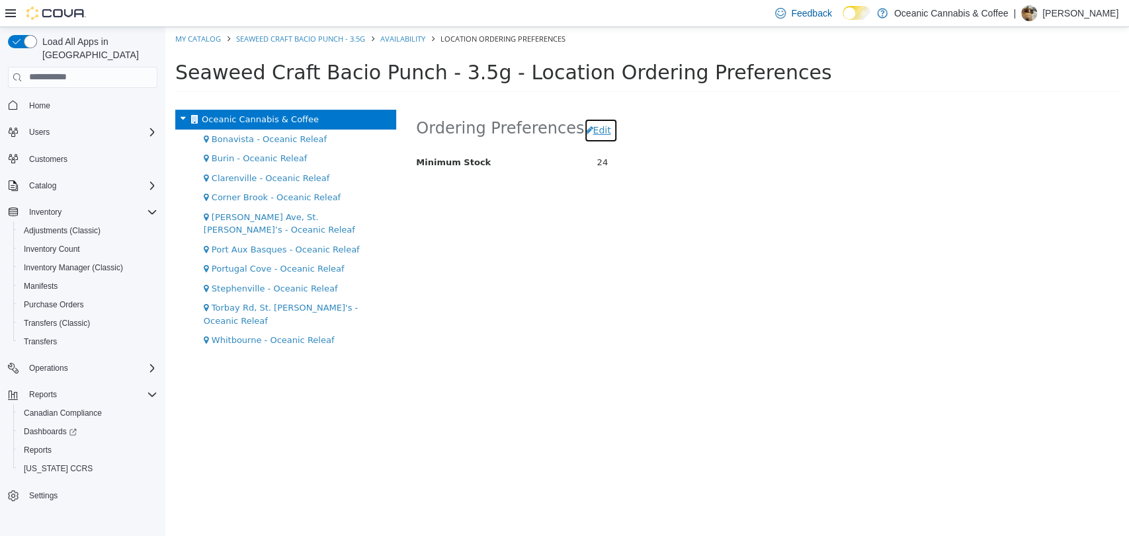
click at [598, 135] on button "Edit" at bounding box center [601, 130] width 34 height 24
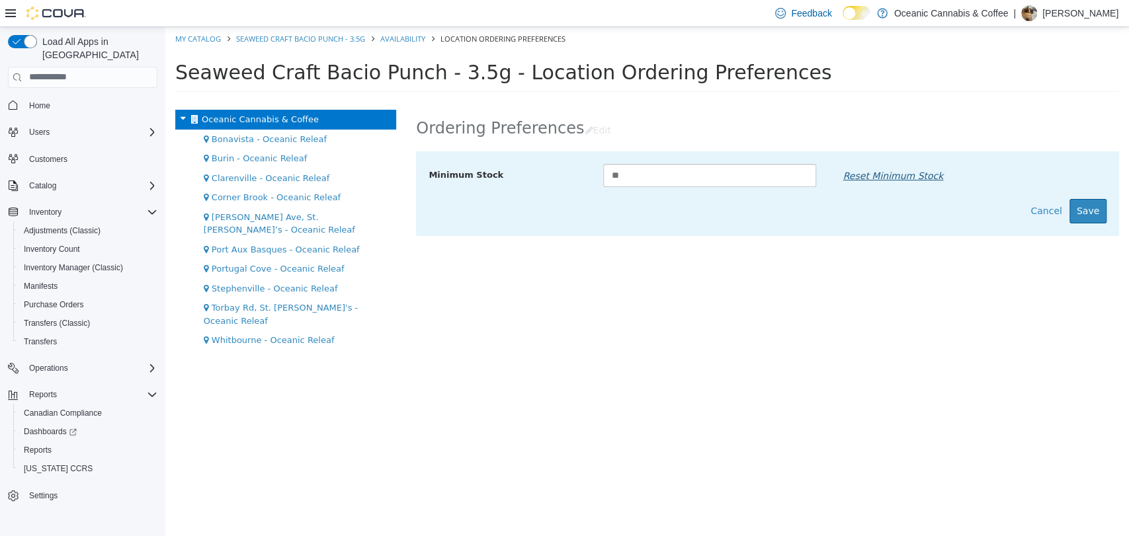
click at [926, 175] on link "Reset Minimum Stock" at bounding box center [893, 175] width 115 height 24
click at [1090, 211] on button "Save" at bounding box center [1087, 210] width 37 height 24
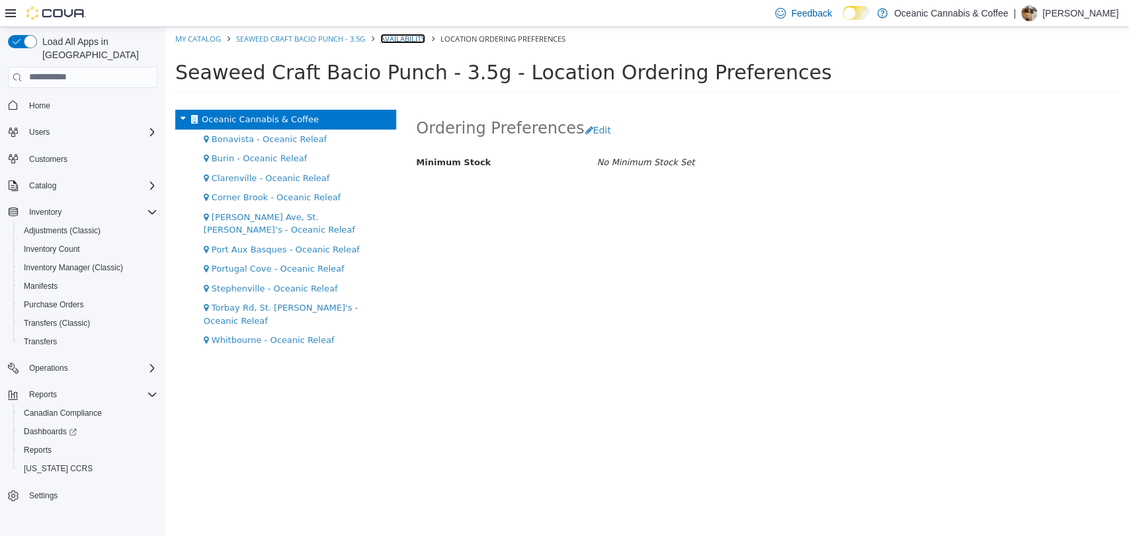
click at [403, 37] on link "Availability" at bounding box center [402, 38] width 45 height 10
